Goal: Transaction & Acquisition: Obtain resource

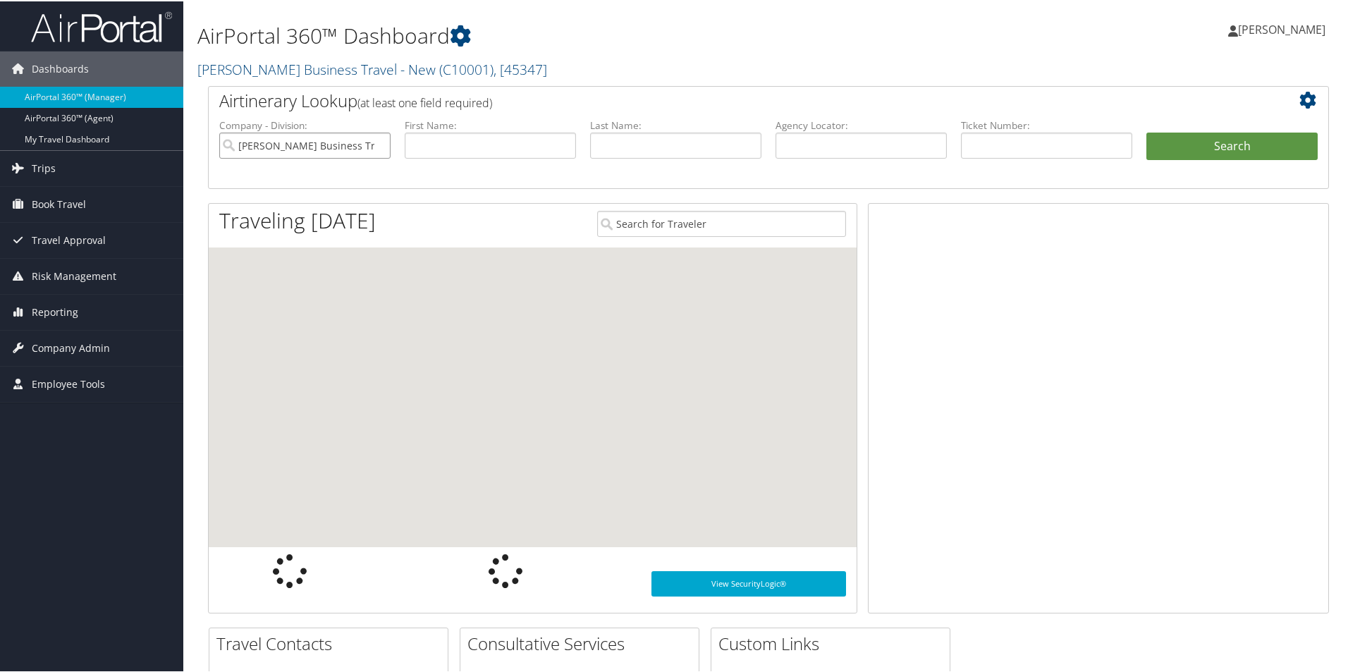
scroll to position [0, 17]
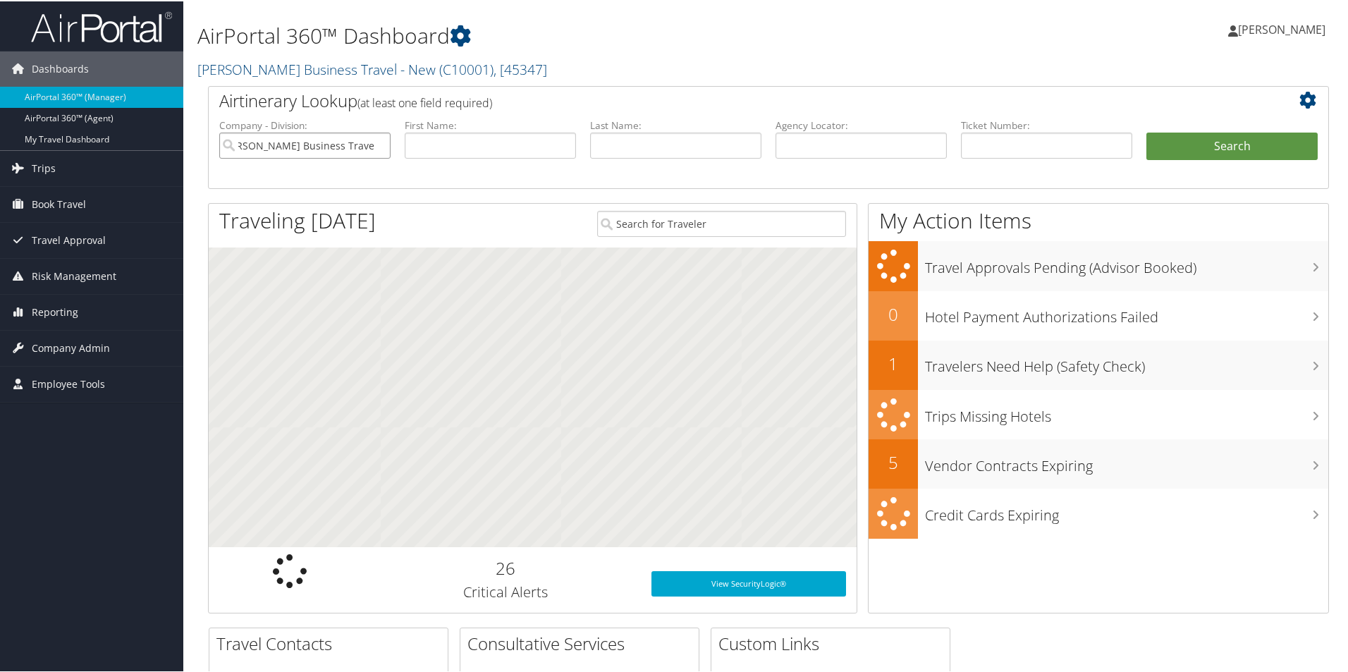
click at [361, 142] on input "Christopherson Business Travel - New" at bounding box center [304, 144] width 171 height 26
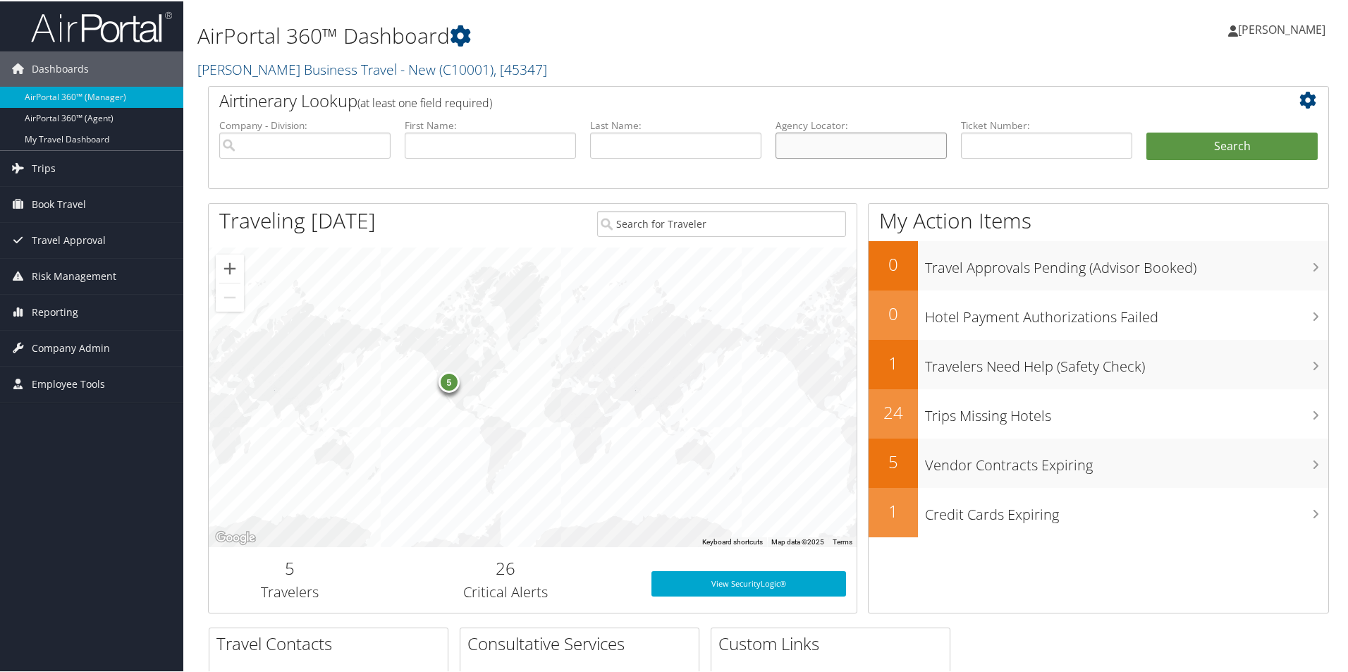
click at [798, 145] on input "text" at bounding box center [861, 144] width 171 height 26
paste input "DP5NZB"
type input "DP5NZB"
click at [1177, 137] on button "Search" at bounding box center [1231, 145] width 171 height 28
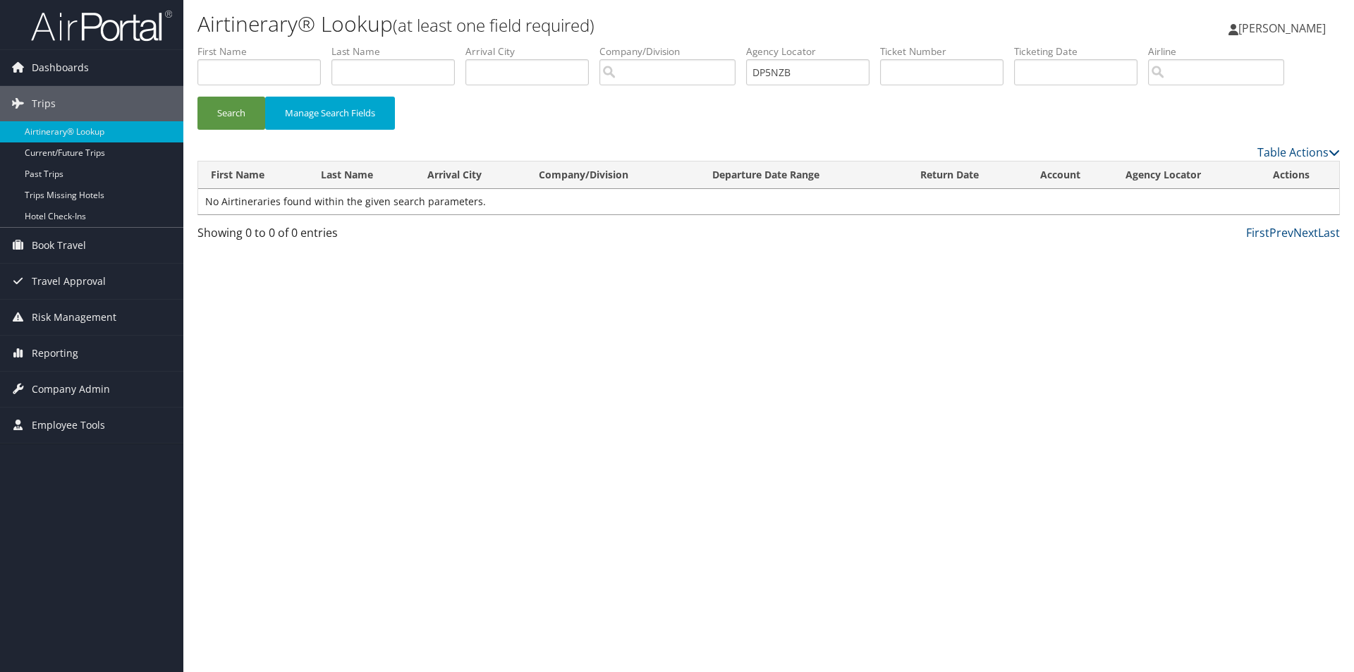
drag, startPoint x: 716, startPoint y: 350, endPoint x: 563, endPoint y: 267, distance: 174.8
click at [708, 344] on div "Airtinerary® Lookup (at least one field required) [PERSON_NAME] [PERSON_NAME] M…" at bounding box center [768, 336] width 1170 height 672
click at [222, 114] on button "Search" at bounding box center [231, 113] width 68 height 33
drag, startPoint x: 753, startPoint y: 66, endPoint x: 662, endPoint y: 78, distance: 91.7
click at [665, 44] on ul "First Name Last Name Departure City Arrival City Company/Division Airport/City …" at bounding box center [768, 44] width 1142 height 0
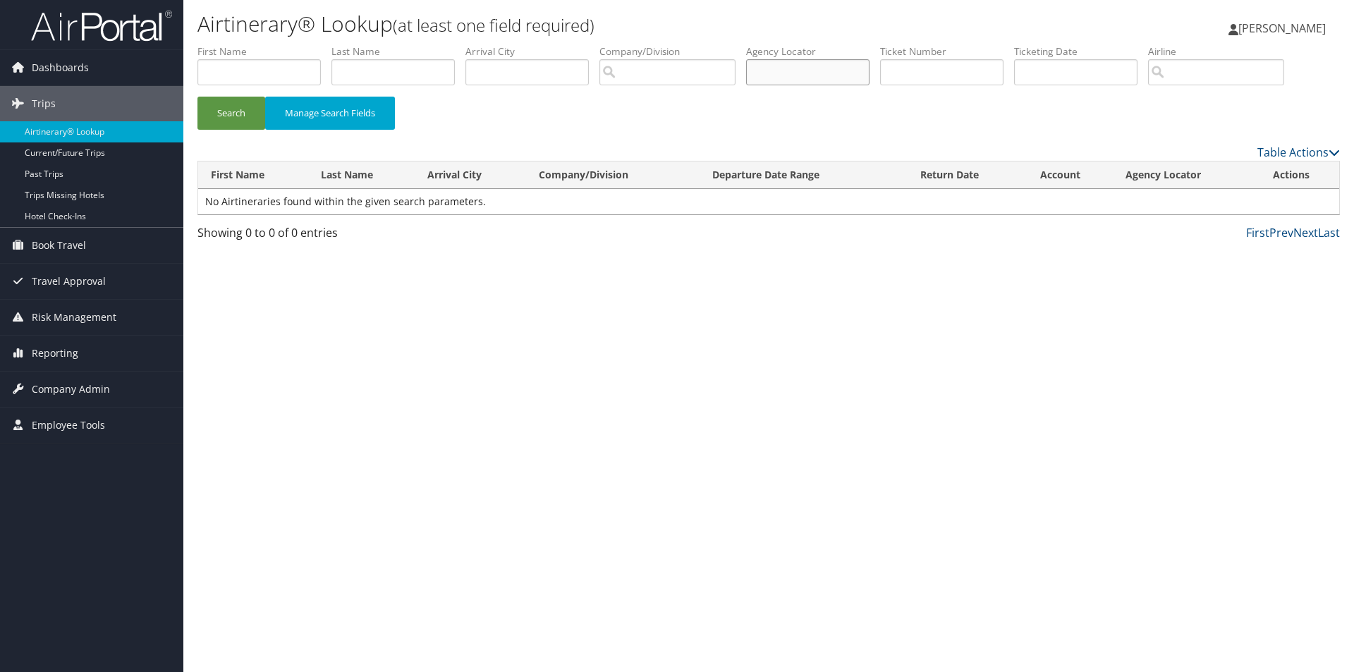
paste input "DP5NZB"
type input "DP5NZB"
click at [227, 106] on button "Search" at bounding box center [231, 113] width 68 height 33
click at [231, 112] on button "Search" at bounding box center [231, 113] width 68 height 33
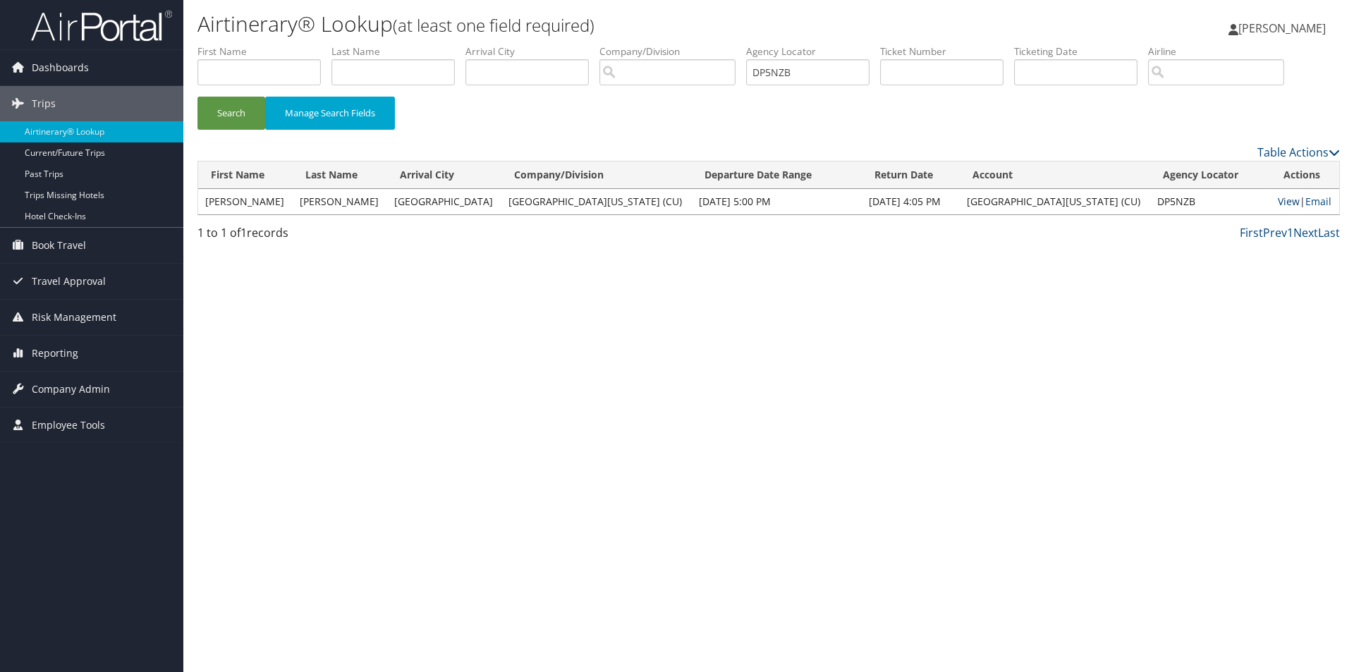
click at [1285, 201] on link "View" at bounding box center [1289, 201] width 22 height 13
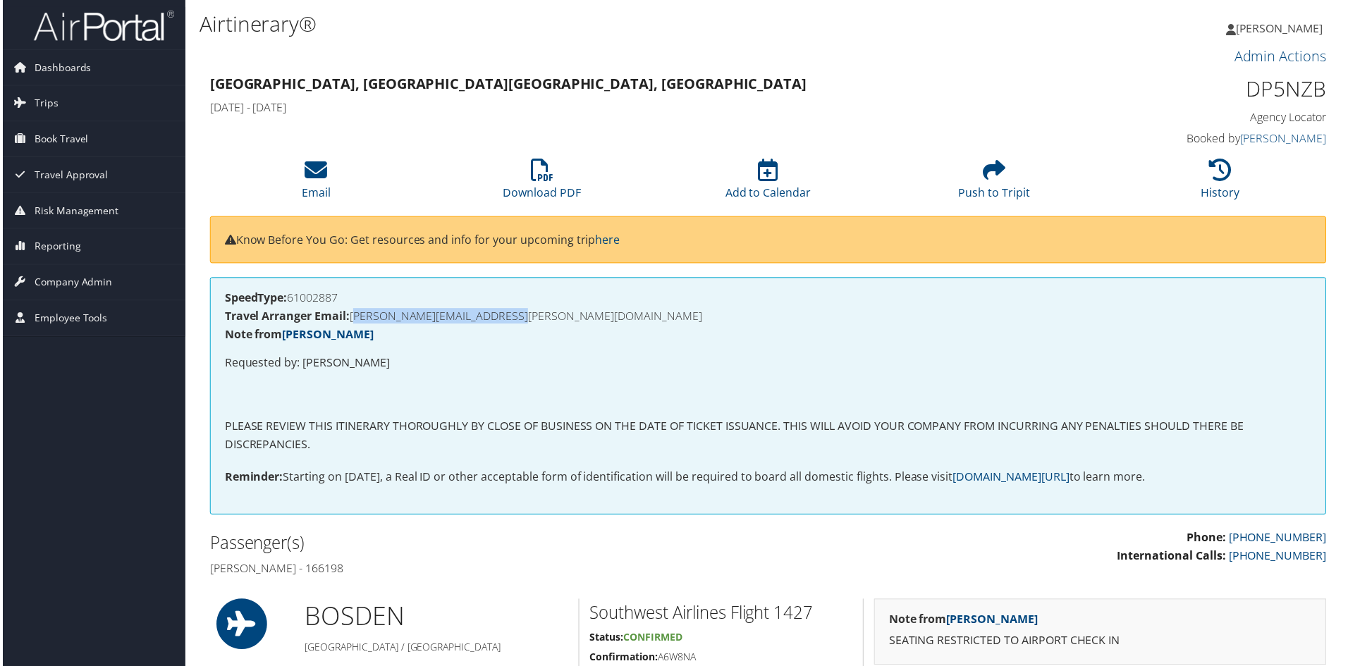
drag, startPoint x: 550, startPoint y: 317, endPoint x: 354, endPoint y: 322, distance: 196.1
click at [354, 322] on h4 "Travel Arranger Email: CHAD.PEARSON@CUANSCHUTZ.EDU" at bounding box center [768, 317] width 1091 height 11
copy h4 "CHAD.PEARSON@CUANSCHUTZ.EDU"
click at [312, 171] on icon at bounding box center [314, 170] width 23 height 23
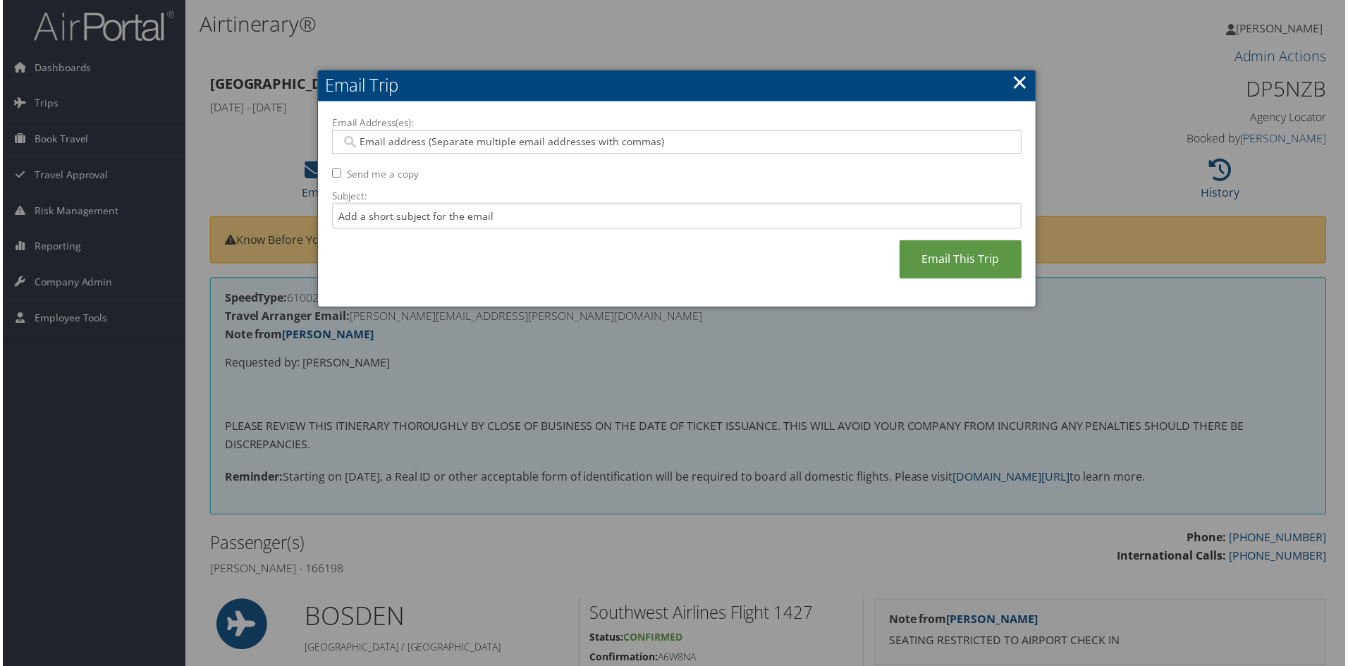
drag, startPoint x: 370, startPoint y: 142, endPoint x: 405, endPoint y: 145, distance: 35.4
click at [372, 142] on input "Email Address(es):" at bounding box center [676, 142] width 673 height 14
paste input "CHAD.PEARSON@CUANSCHUTZ.EDU"
type input "CHAD.PEARSON@CUANSCHUTZ.EDU"
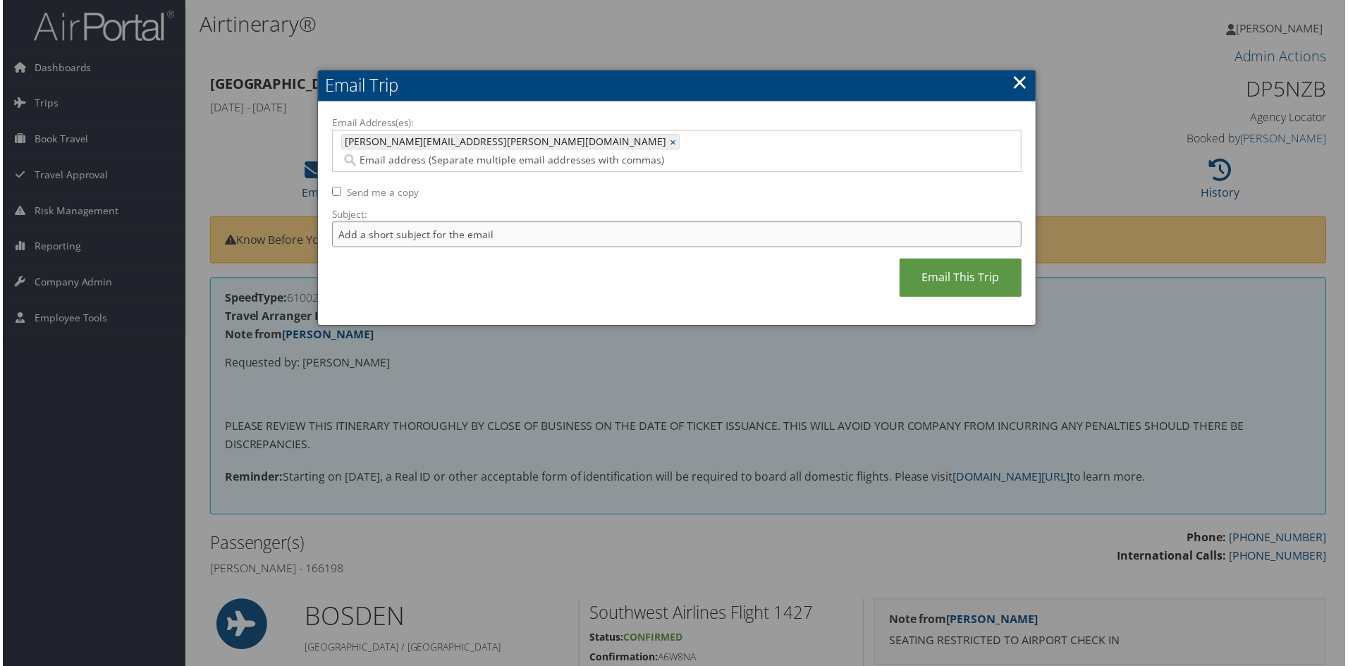
click at [378, 222] on input "Subject:" at bounding box center [677, 235] width 692 height 26
click at [464, 222] on input "invoice and itinerary for" at bounding box center [677, 235] width 692 height 26
paste input "JAMES BENJAMIN MOSELEY"
type input "invoice and itinerary for JAMES BENJAMIN MOSELEY"
click at [946, 259] on link "Email This Trip" at bounding box center [961, 278] width 123 height 39
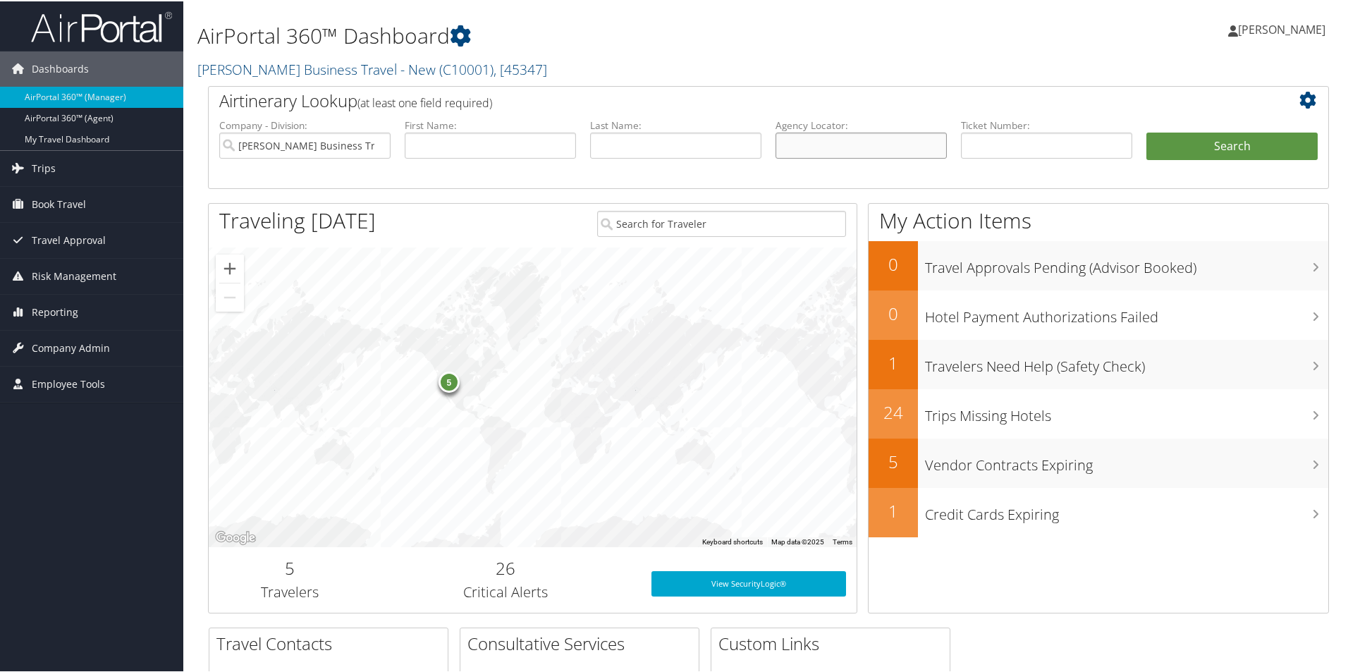
click at [803, 142] on input "text" at bounding box center [861, 144] width 171 height 26
paste input "DN0NH8"
type input "DN0NH8"
click at [1179, 144] on button "Search" at bounding box center [1231, 145] width 171 height 28
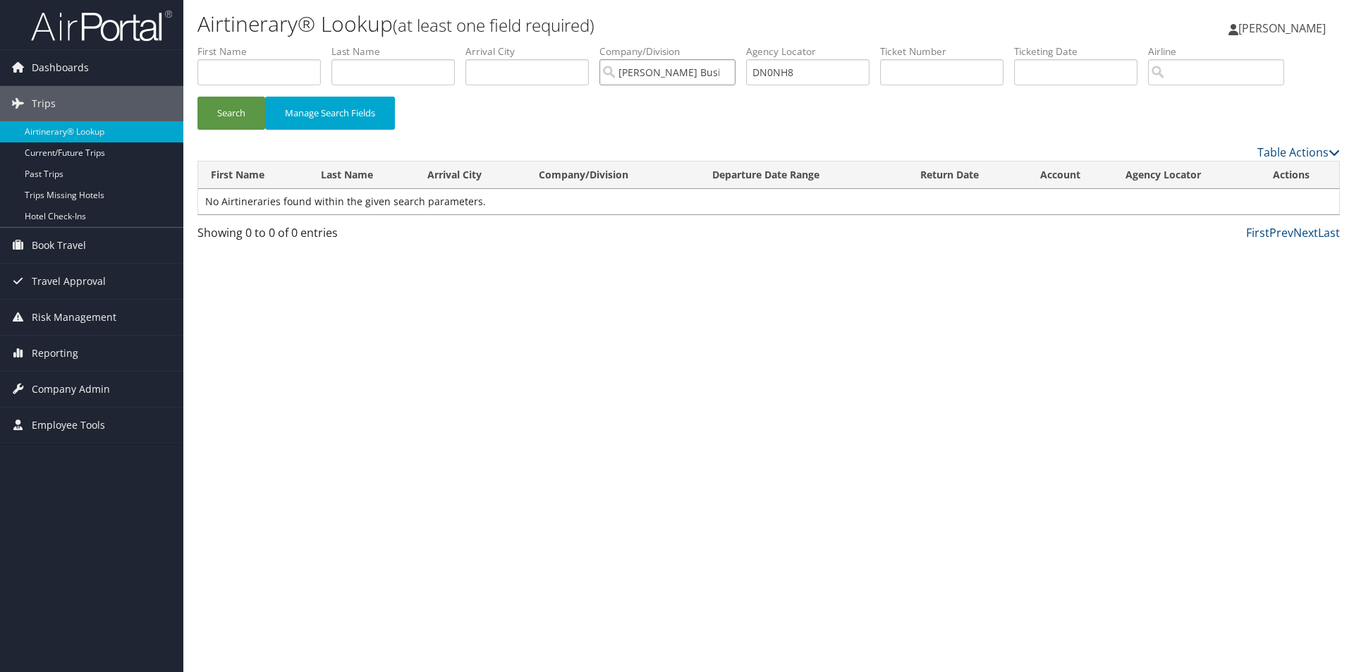
click at [673, 68] on input "Christopherson Business Travel - New" at bounding box center [667, 72] width 136 height 26
click at [222, 114] on button "Search" at bounding box center [231, 113] width 68 height 33
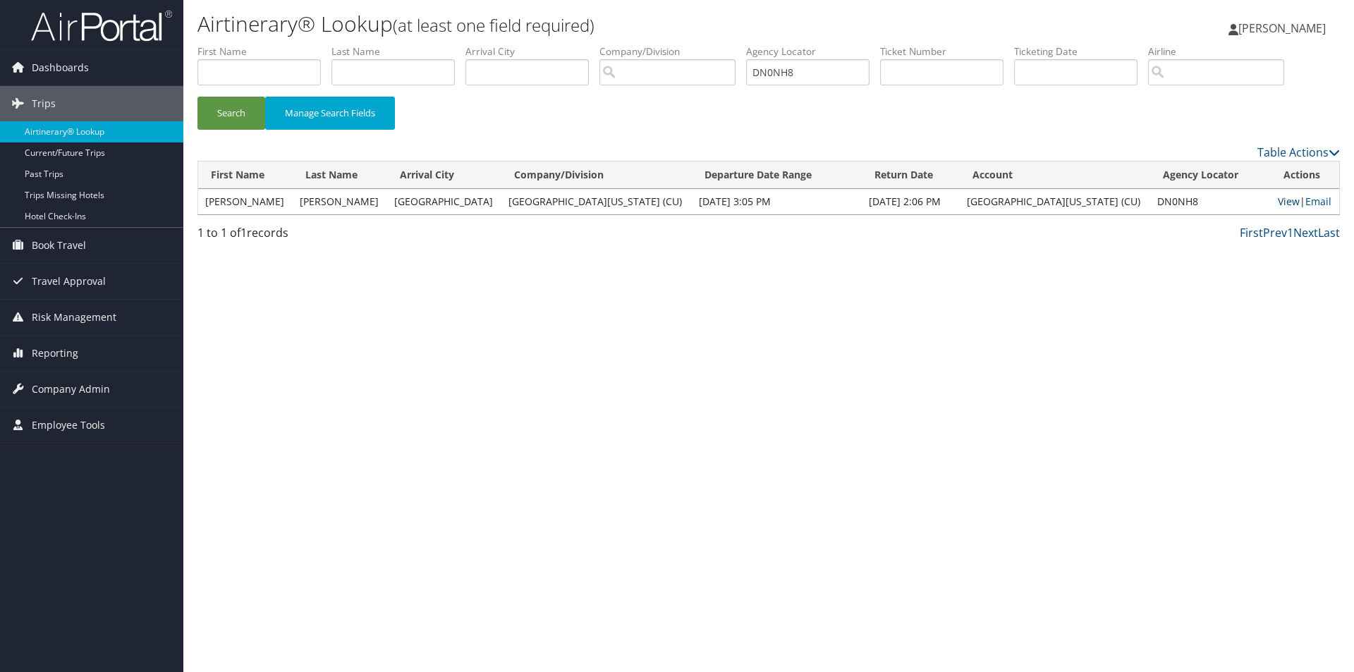
click at [1278, 201] on link "View" at bounding box center [1289, 201] width 22 height 13
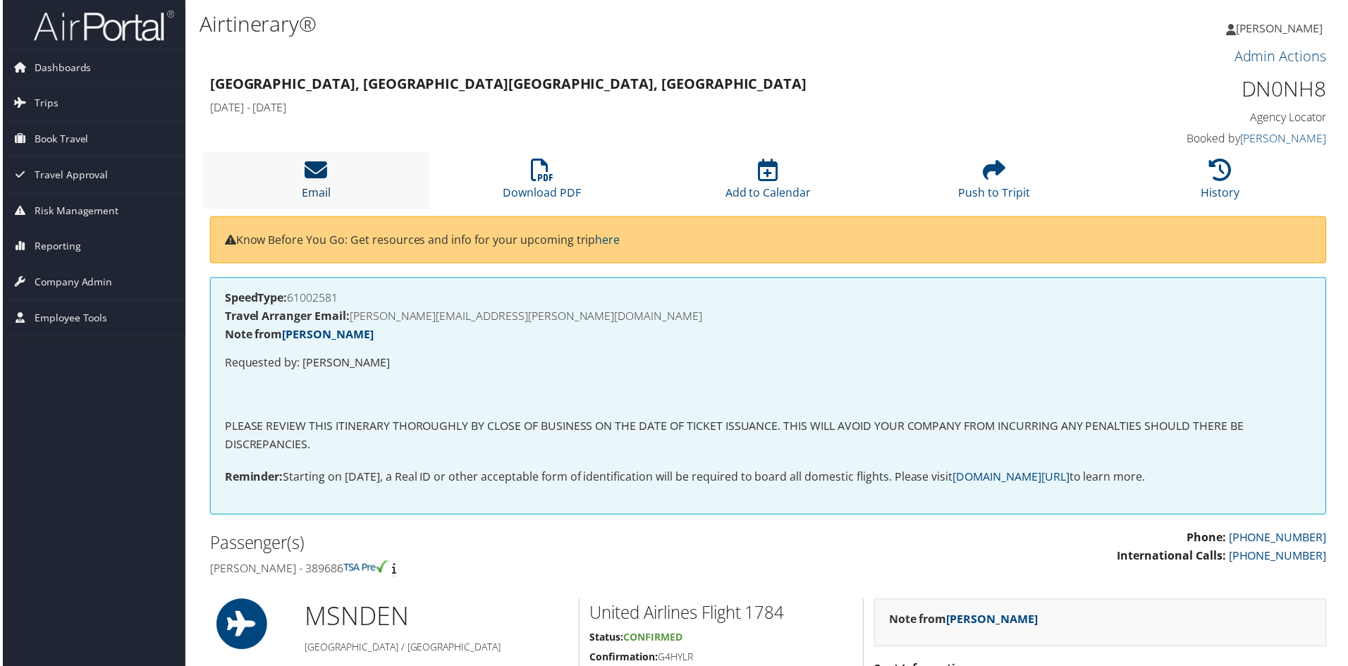
click at [317, 177] on icon at bounding box center [314, 170] width 23 height 23
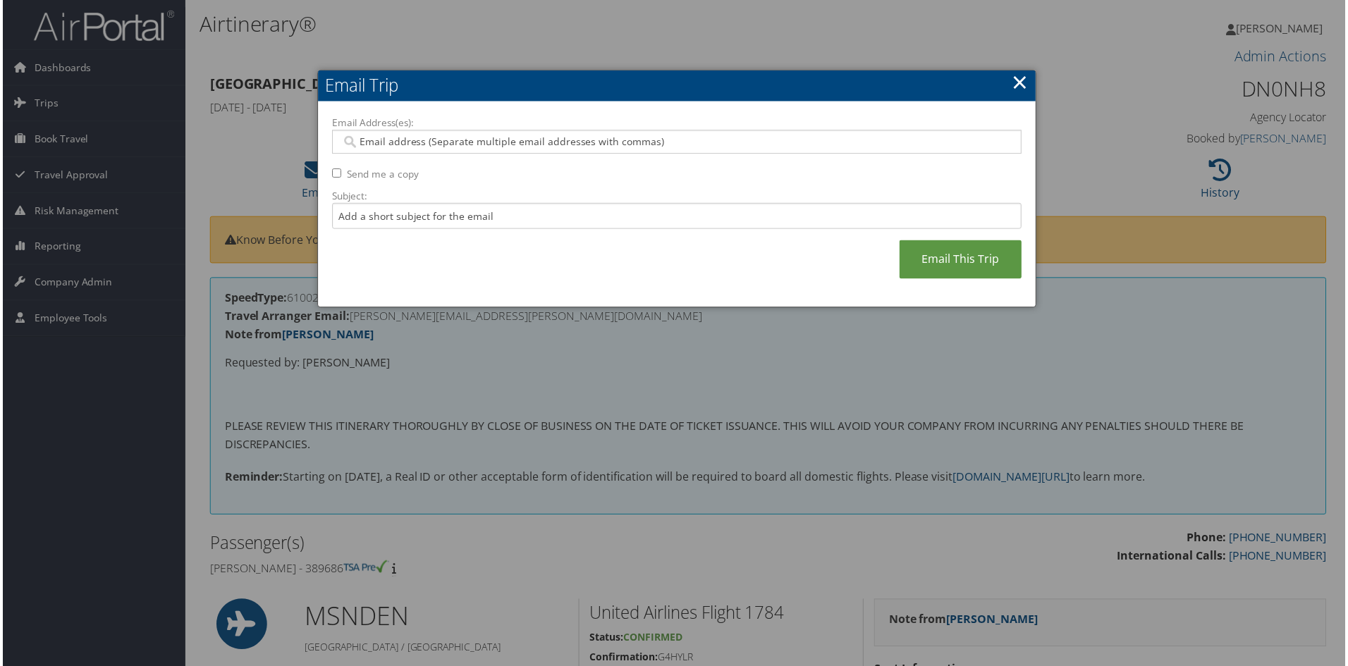
click at [369, 142] on input "Email Address(es):" at bounding box center [676, 142] width 673 height 14
click at [360, 140] on input "Email Address(es):" at bounding box center [676, 142] width 673 height 14
paste input "[PERSON_NAME][EMAIL_ADDRESS][DOMAIN_NAME]"
type input "[PERSON_NAME][EMAIL_ADDRESS][DOMAIN_NAME]"
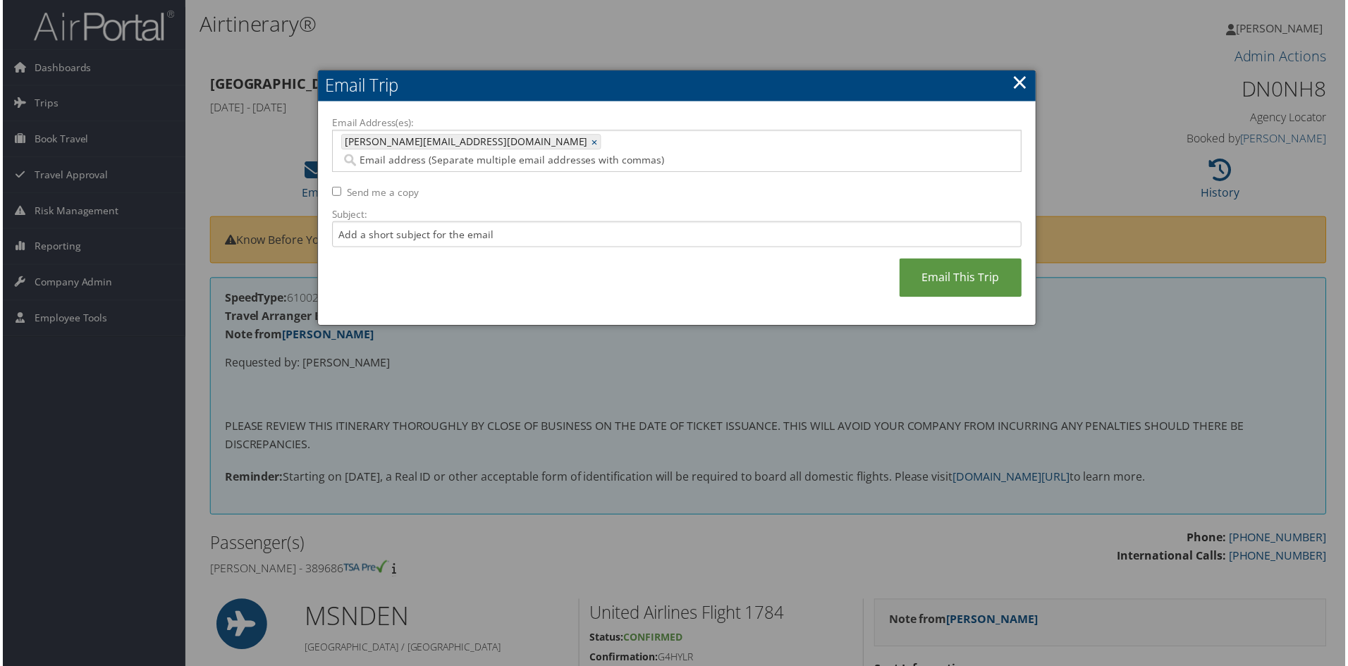
click at [522, 154] on input "Email Address(es):" at bounding box center [601, 161] width 522 height 14
paste input "[PERSON_NAME][EMAIL_ADDRESS][PERSON_NAME][DOMAIN_NAME]"
type input "[PERSON_NAME][EMAIL_ADDRESS][PERSON_NAME][DOMAIN_NAME]"
type input "[PERSON_NAME][EMAIL_ADDRESS][DOMAIN_NAME], [PERSON_NAME][DOMAIN_NAME][EMAIL_ADD…"
click at [353, 222] on input "Subject:" at bounding box center [677, 235] width 692 height 26
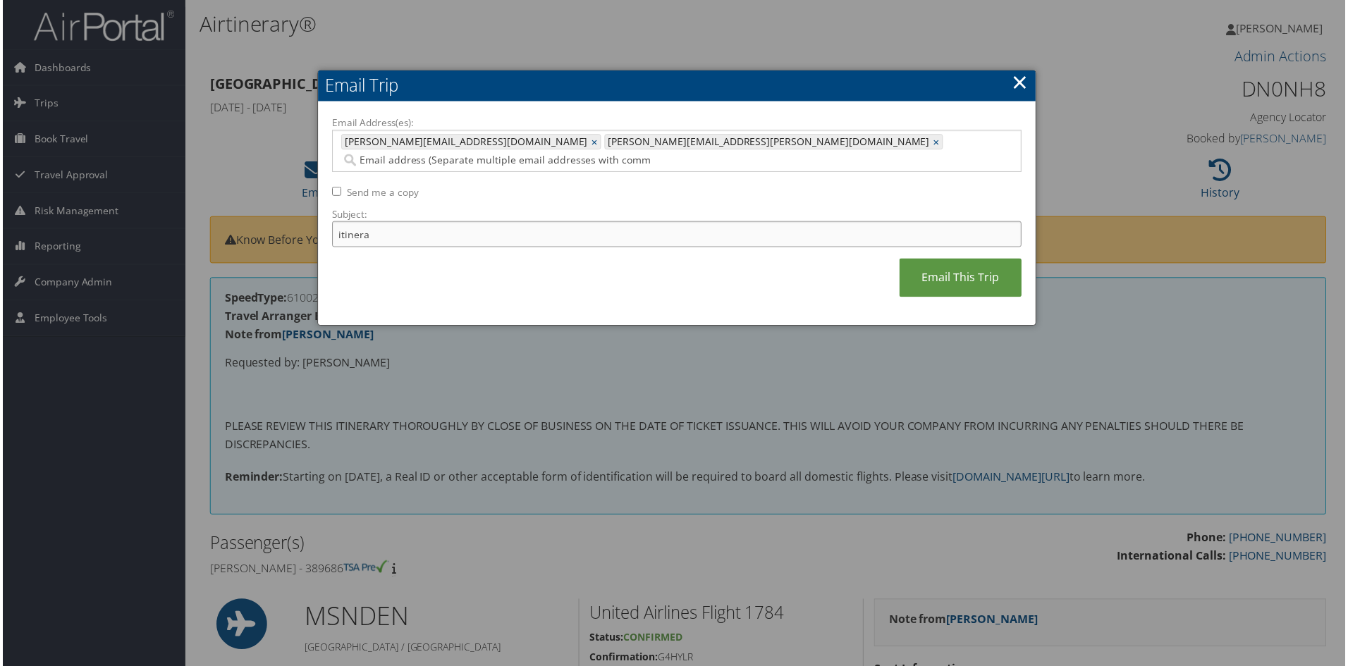
click at [373, 222] on input "itinera" at bounding box center [677, 235] width 692 height 26
type input "itinerary for"
click at [1020, 83] on link "×" at bounding box center [1021, 82] width 16 height 28
